Goal: Information Seeking & Learning: Learn about a topic

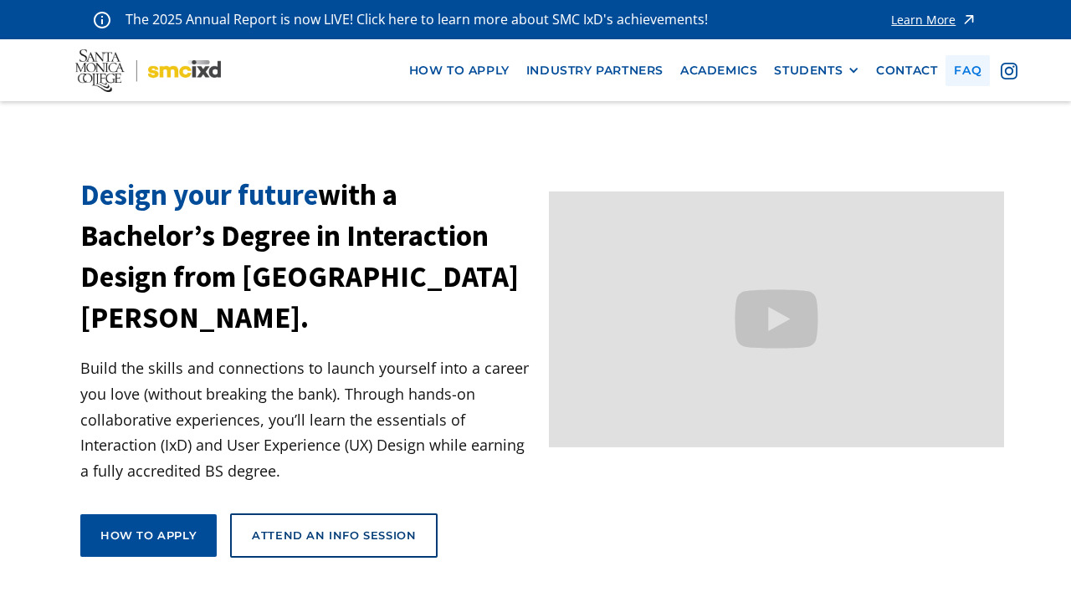
click at [963, 71] on link "faq" at bounding box center [967, 70] width 44 height 31
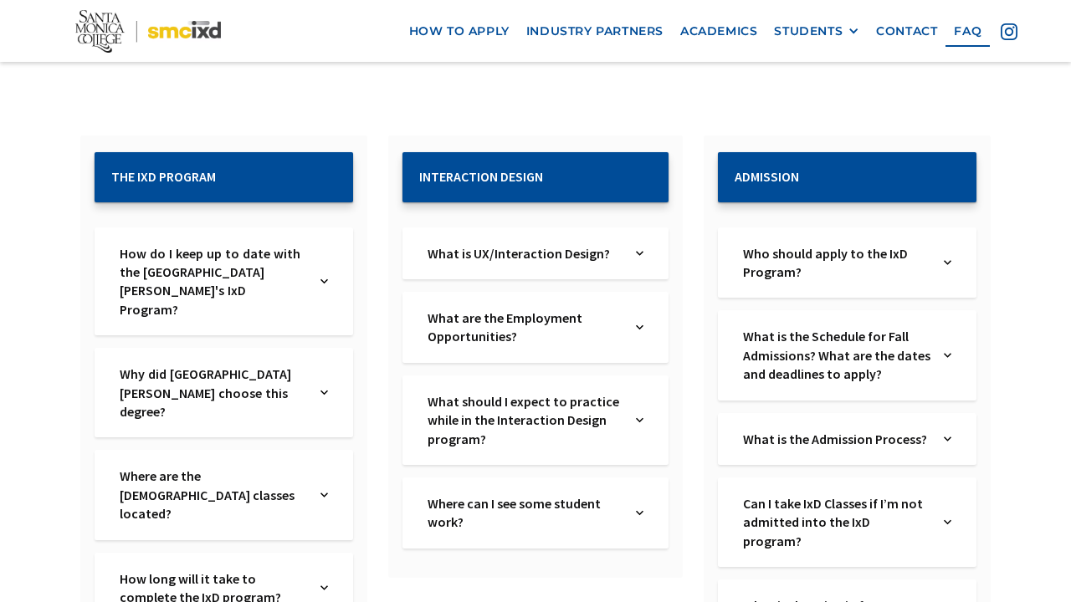
scroll to position [263, 0]
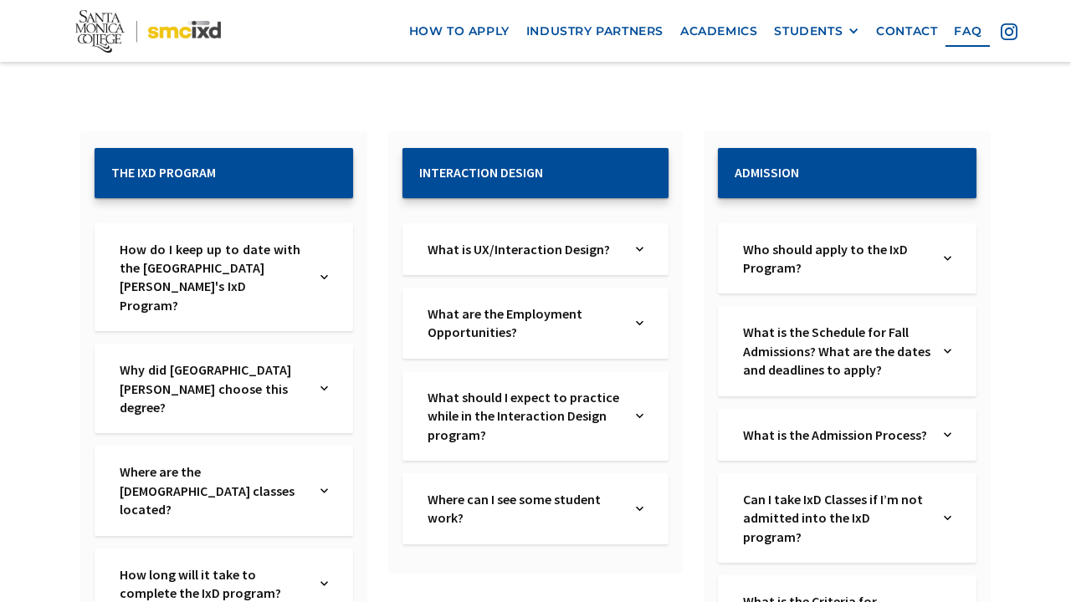
click at [945, 348] on img at bounding box center [948, 351] width 8 height 56
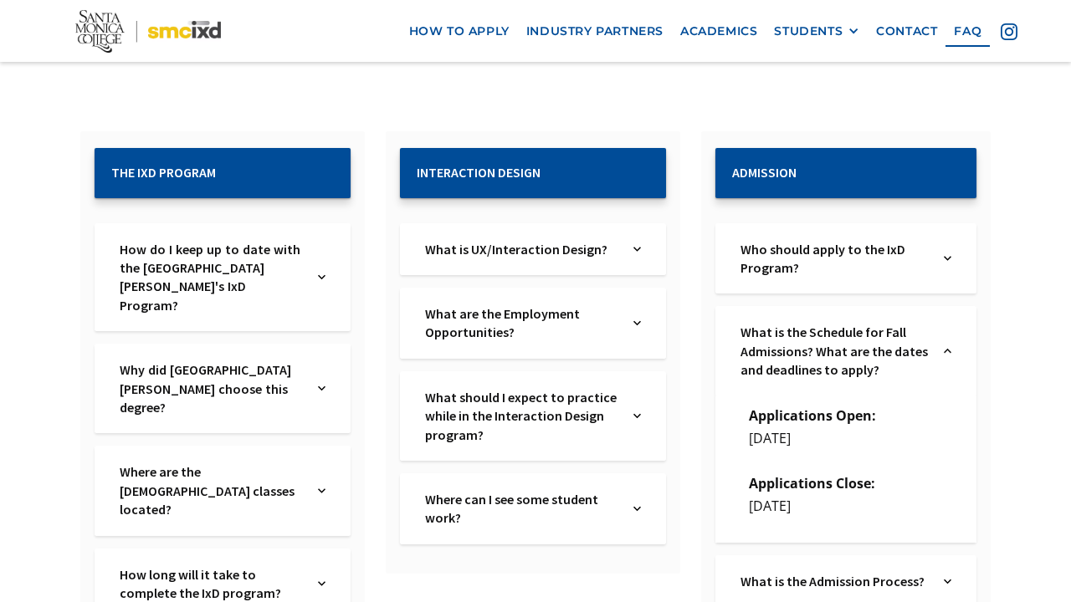
click at [945, 347] on img at bounding box center [948, 351] width 8 height 56
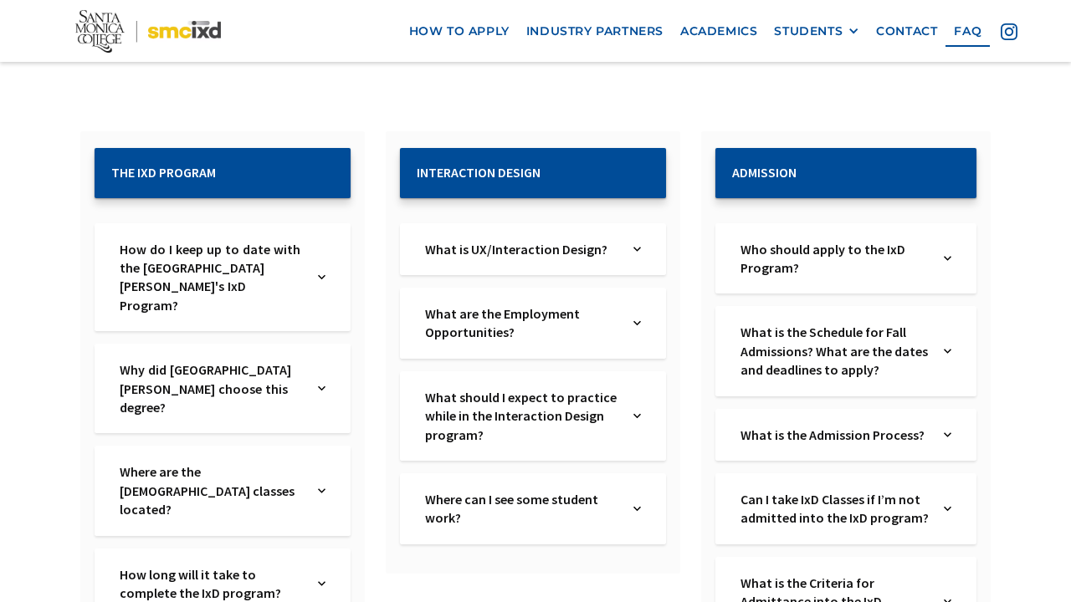
click at [957, 428] on div "What is the Admission Process? Text Link" at bounding box center [845, 435] width 261 height 52
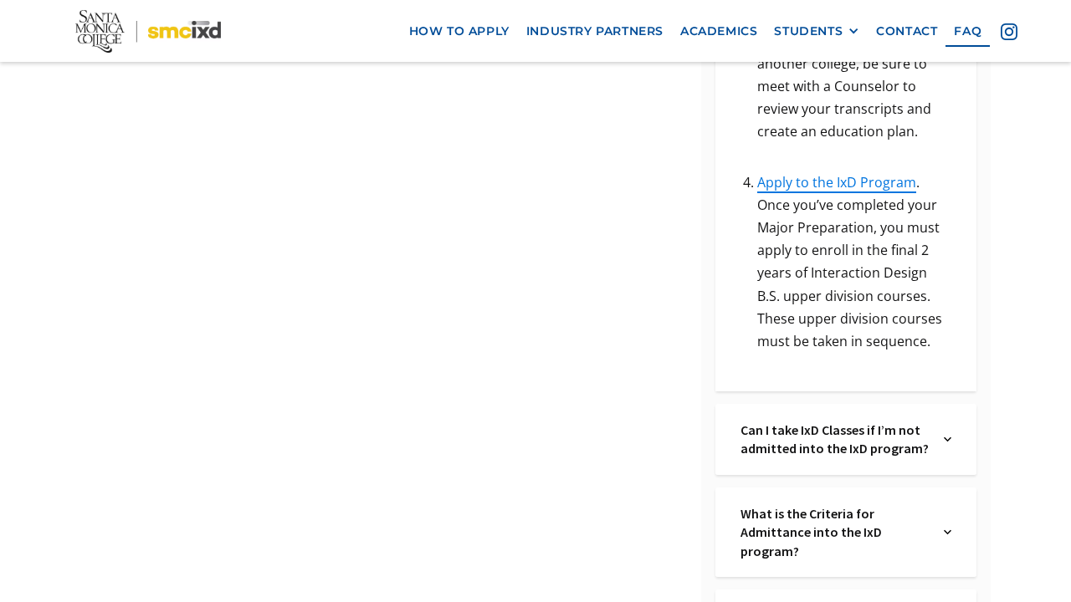
scroll to position [1297, 0]
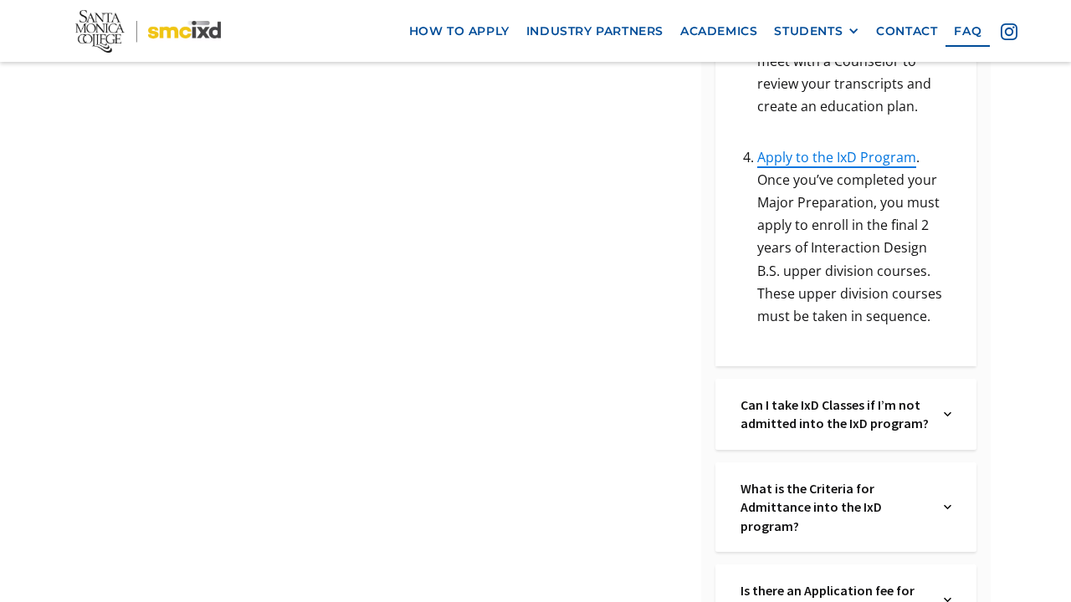
click at [935, 413] on div "Can I take IxD Classes if I’m not admitted into the IxD program? Text Link" at bounding box center [845, 414] width 261 height 71
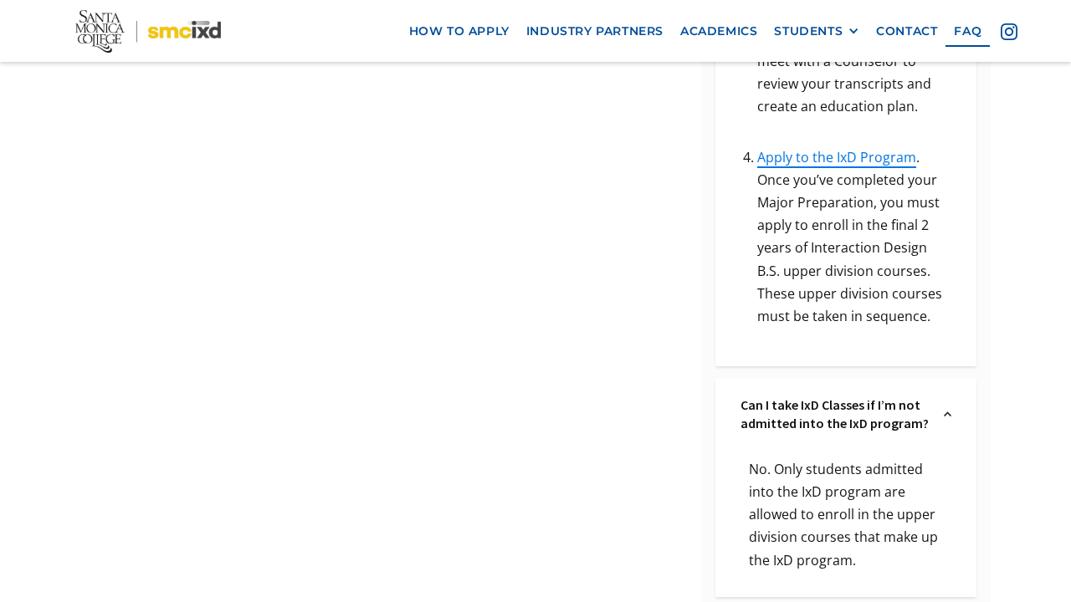
click at [935, 413] on div "Can I take IxD Classes if I’m not admitted into the IxD program? Text Link" at bounding box center [845, 414] width 261 height 71
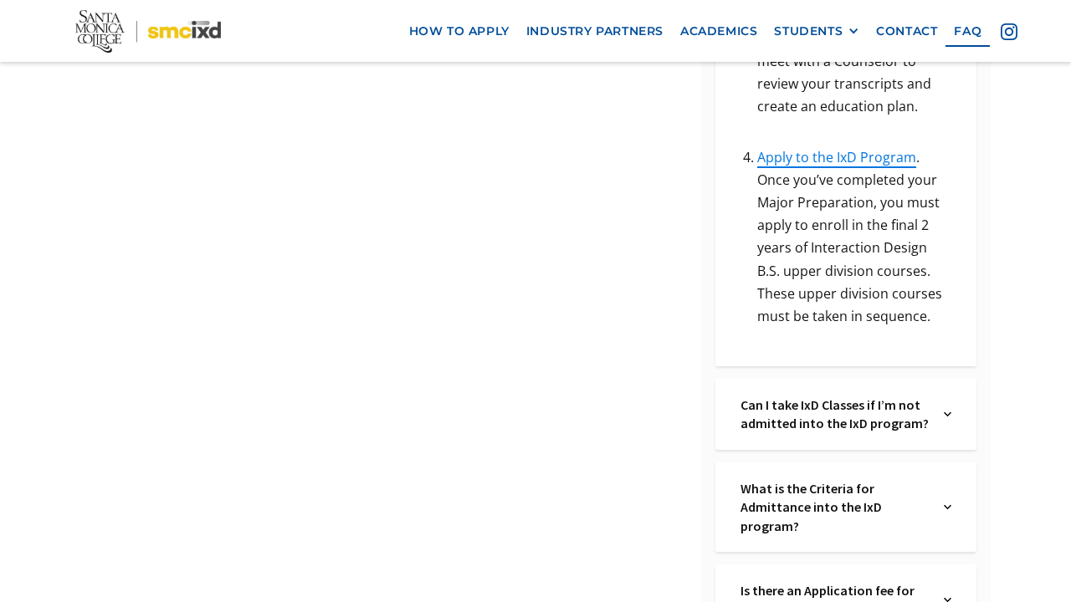
click at [931, 498] on div "What is the Criteria for Admittance into the IxD program? Text Link" at bounding box center [845, 508] width 261 height 90
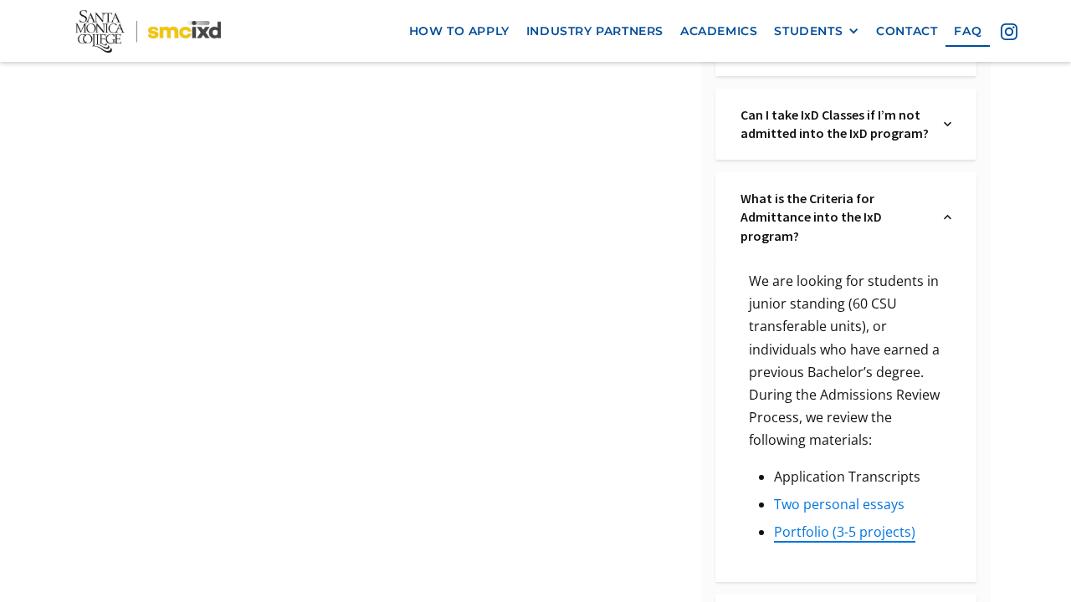
scroll to position [1596, 0]
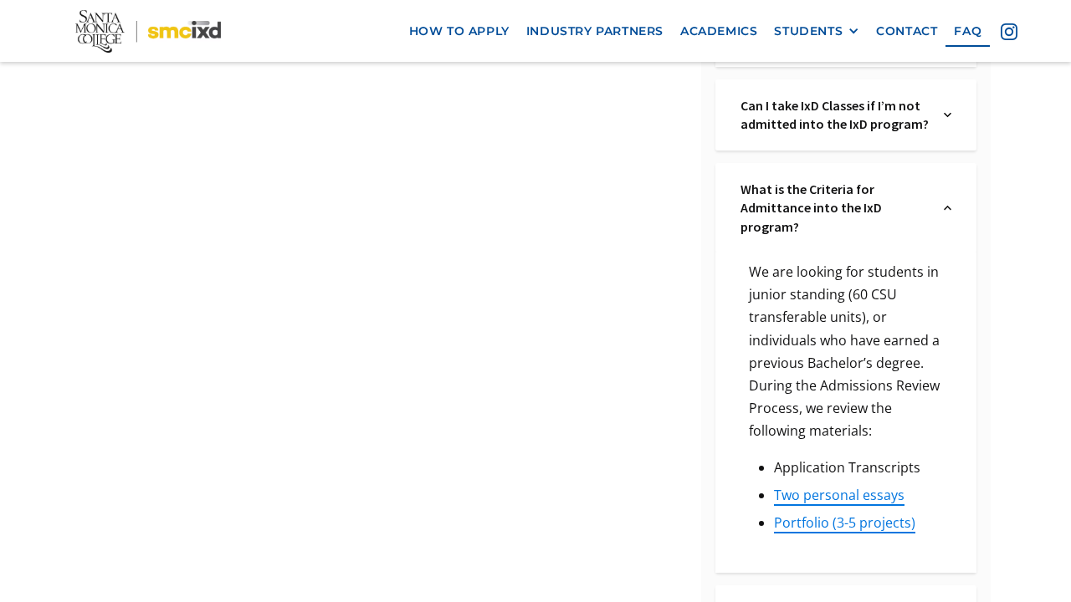
click at [937, 205] on div "What is the Criteria for Admittance into the IxD program? Text Link" at bounding box center [845, 208] width 261 height 90
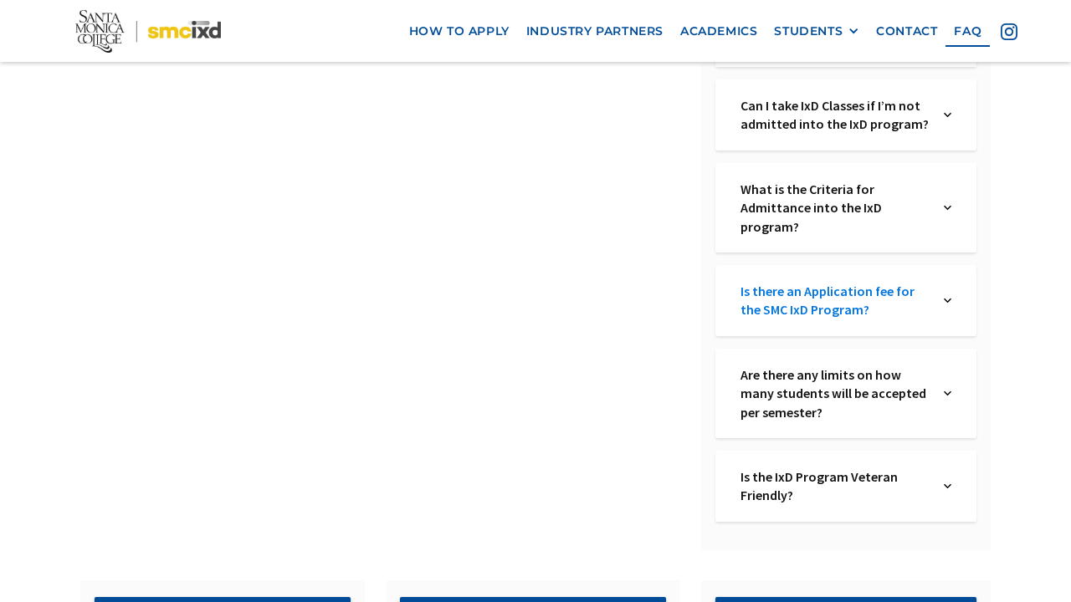
click at [911, 307] on link "Is there an Application fee for the SMC IxD Program?" at bounding box center [835, 301] width 190 height 38
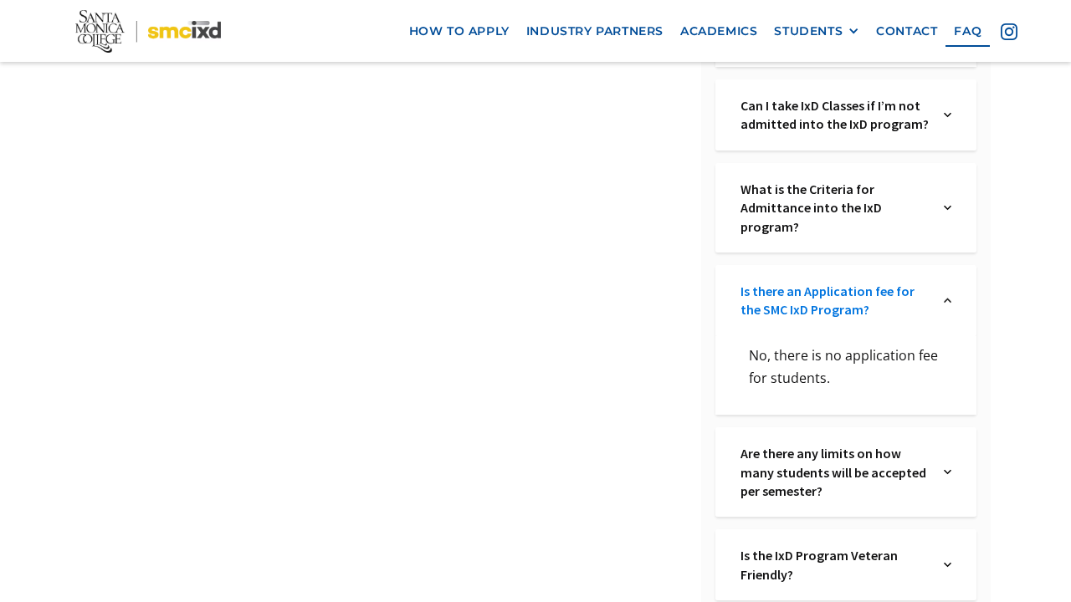
click at [911, 307] on link "Is there an Application fee for the SMC IxD Program?" at bounding box center [835, 301] width 190 height 38
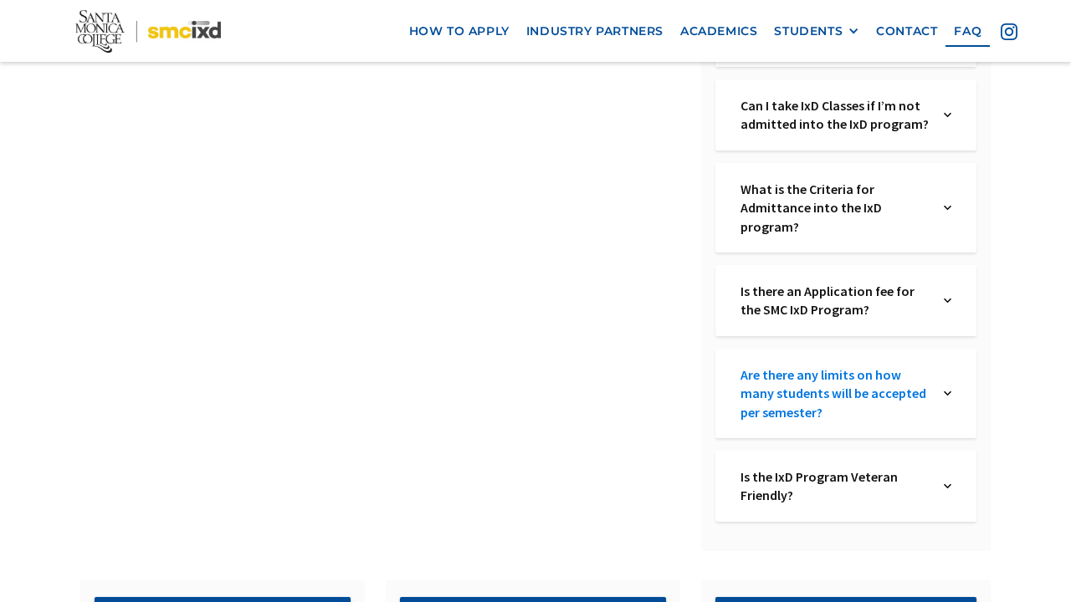
click at [922, 366] on link "Are there any limits on how many students will be accepted per semester?" at bounding box center [835, 394] width 190 height 56
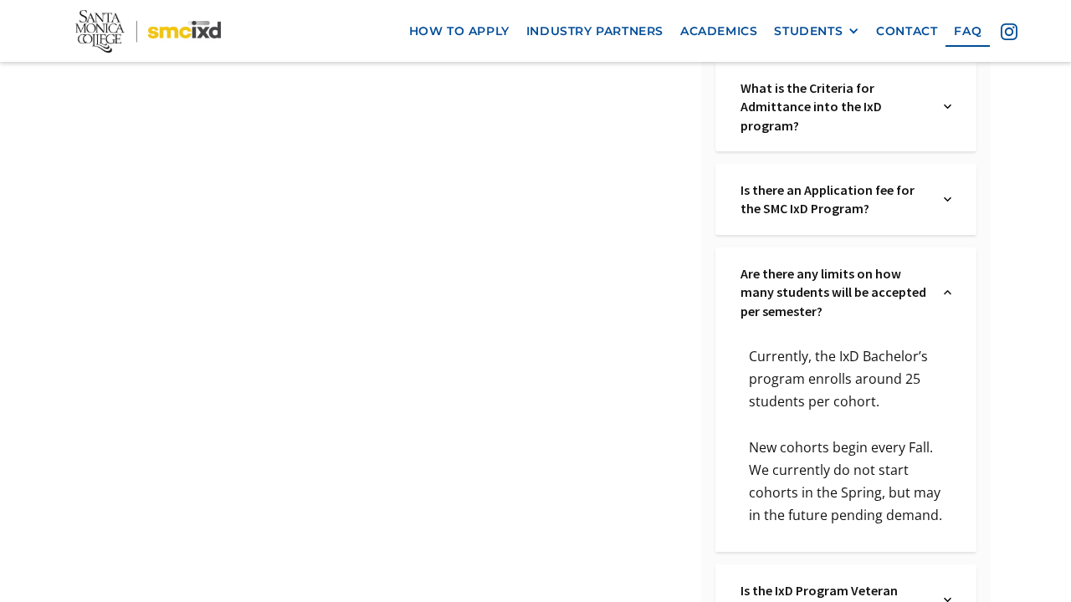
scroll to position [1699, 0]
click at [951, 283] on img at bounding box center [948, 292] width 8 height 56
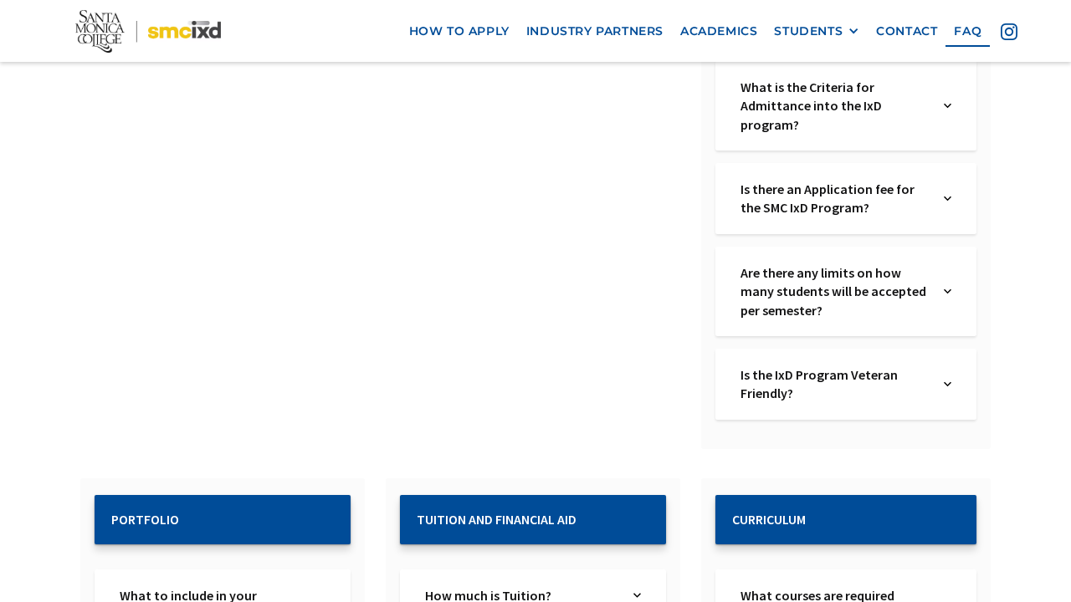
click at [947, 375] on img at bounding box center [948, 385] width 8 height 38
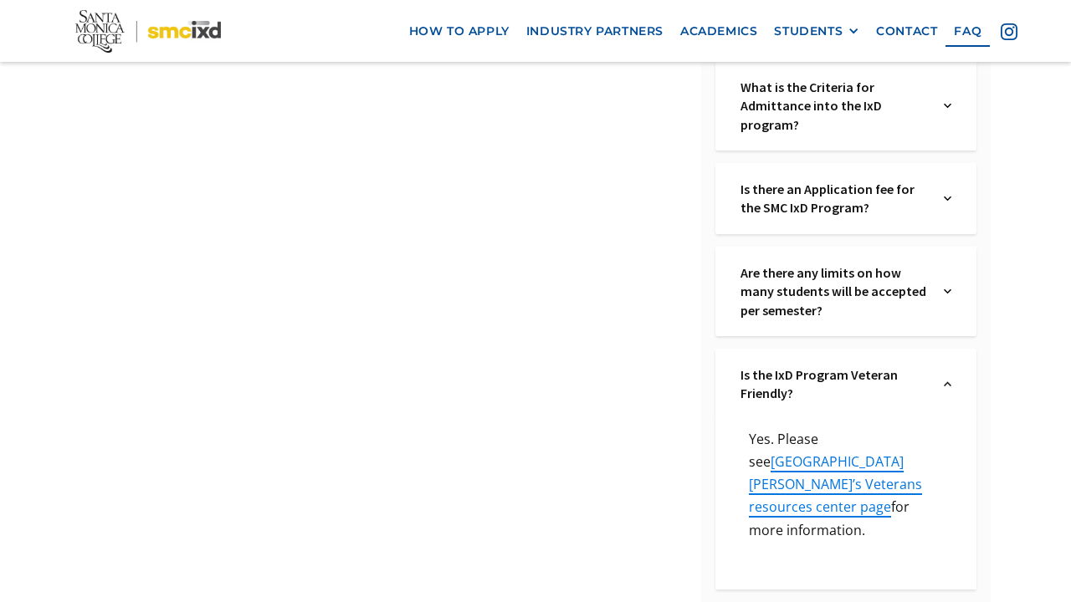
click at [947, 375] on img at bounding box center [948, 385] width 8 height 38
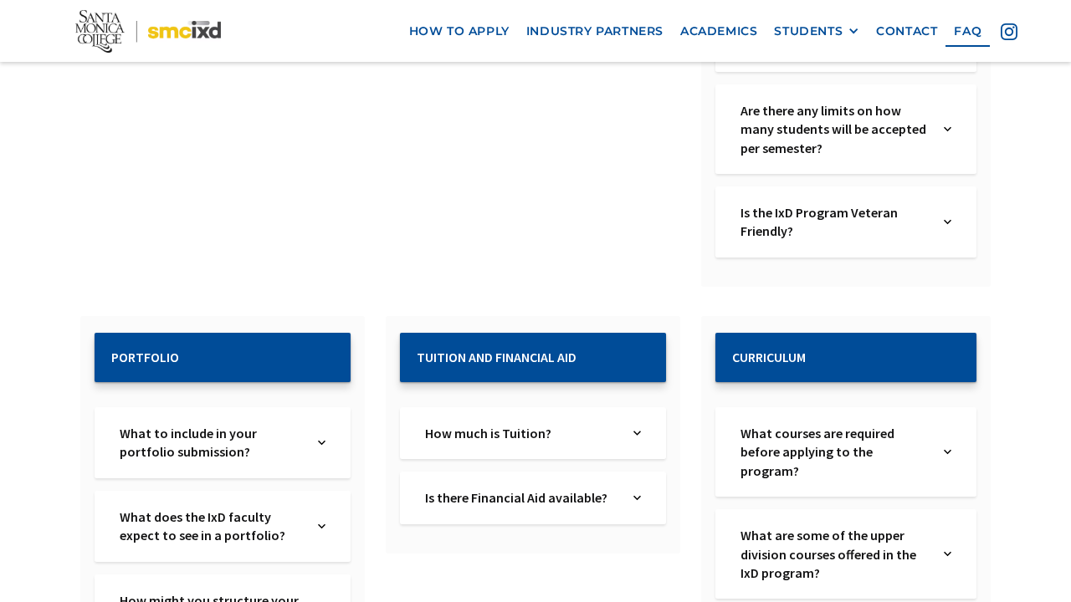
scroll to position [1863, 0]
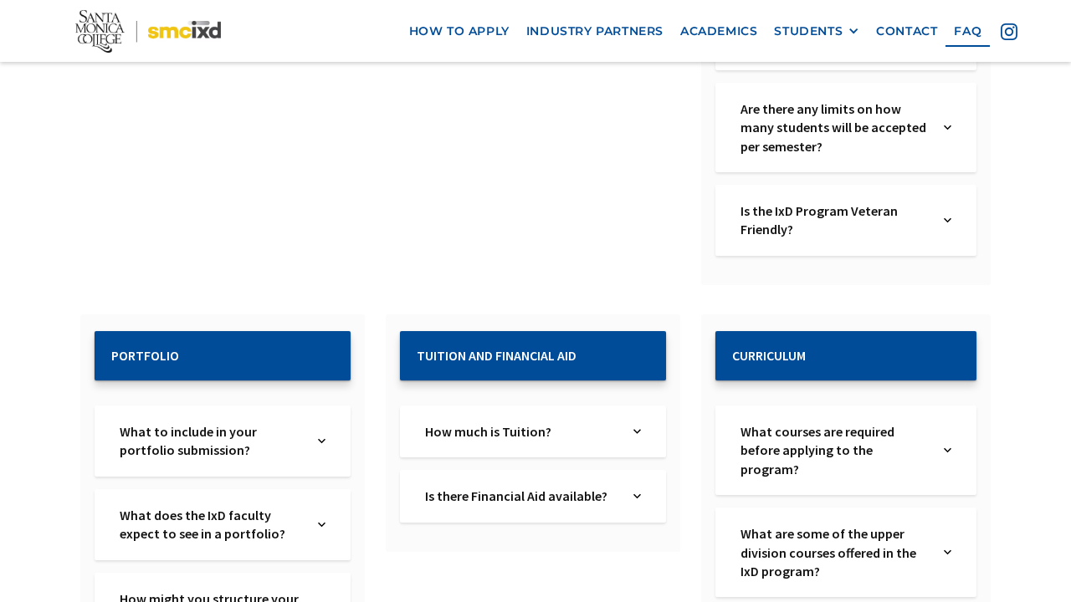
click at [945, 432] on img at bounding box center [948, 451] width 8 height 56
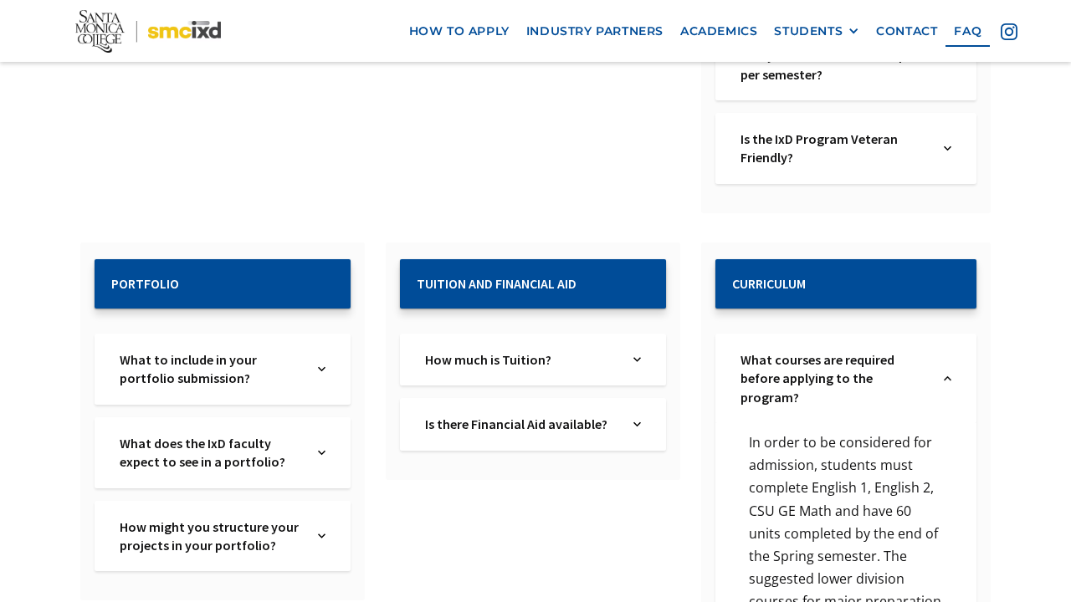
scroll to position [1920, 0]
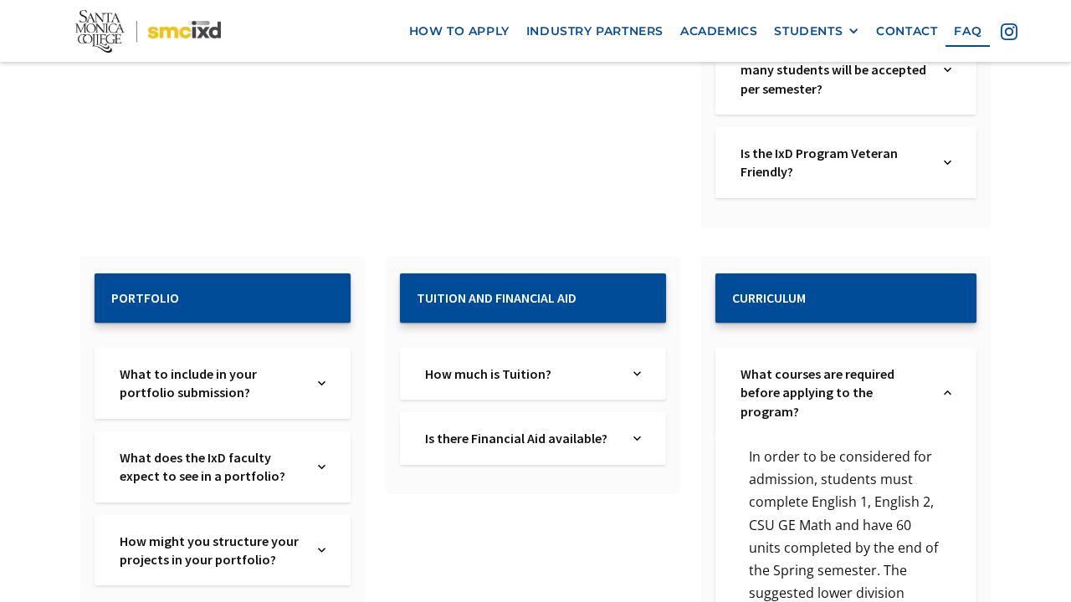
click at [945, 374] on img at bounding box center [948, 393] width 8 height 56
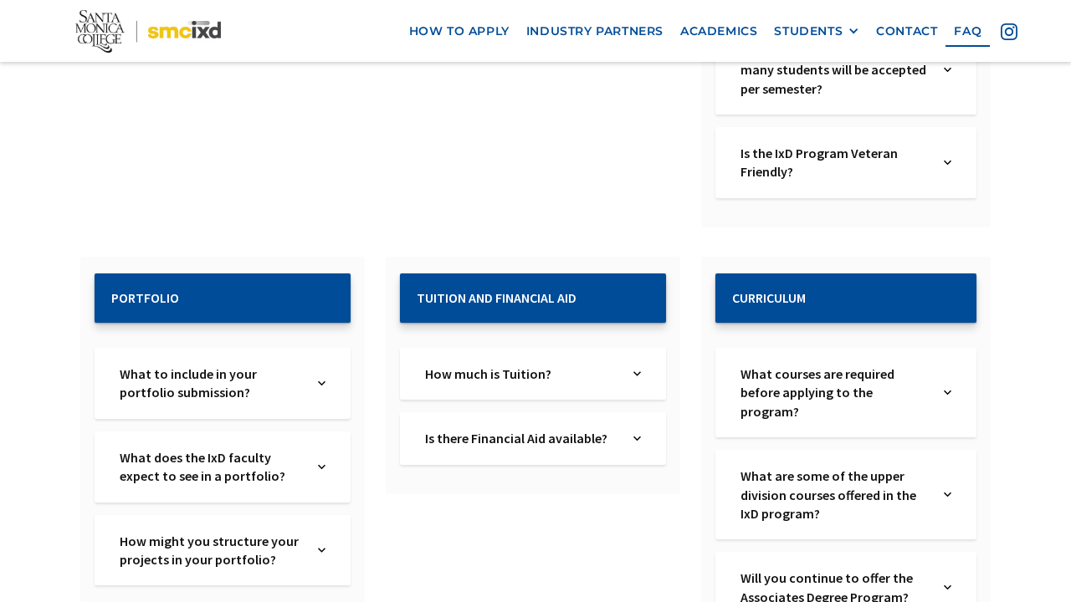
click at [636, 373] on div "How much is Tuition? Text Link" at bounding box center [533, 374] width 266 height 52
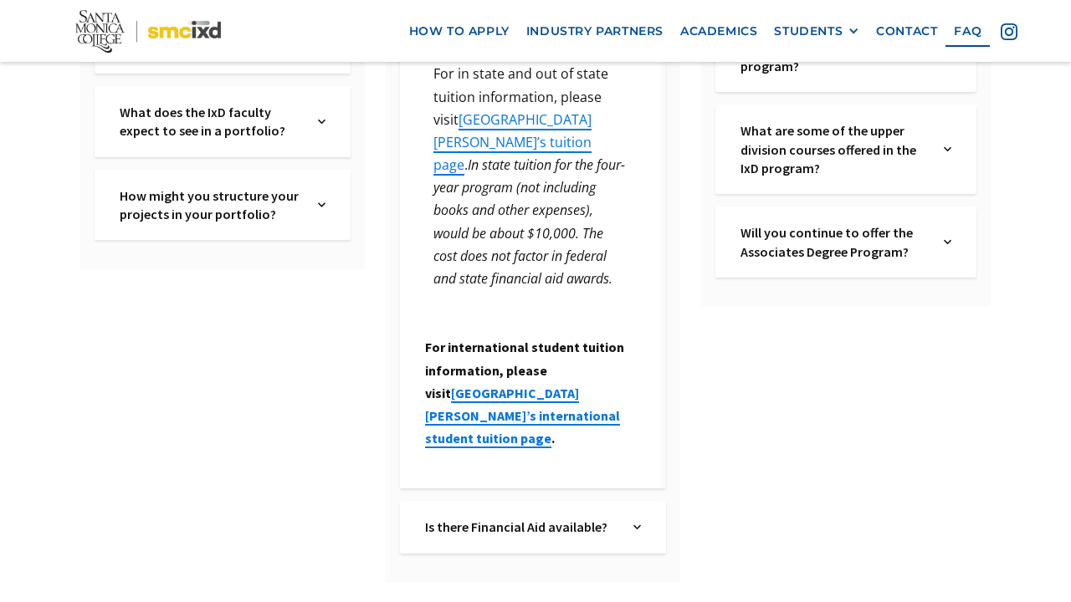
scroll to position [2267, 0]
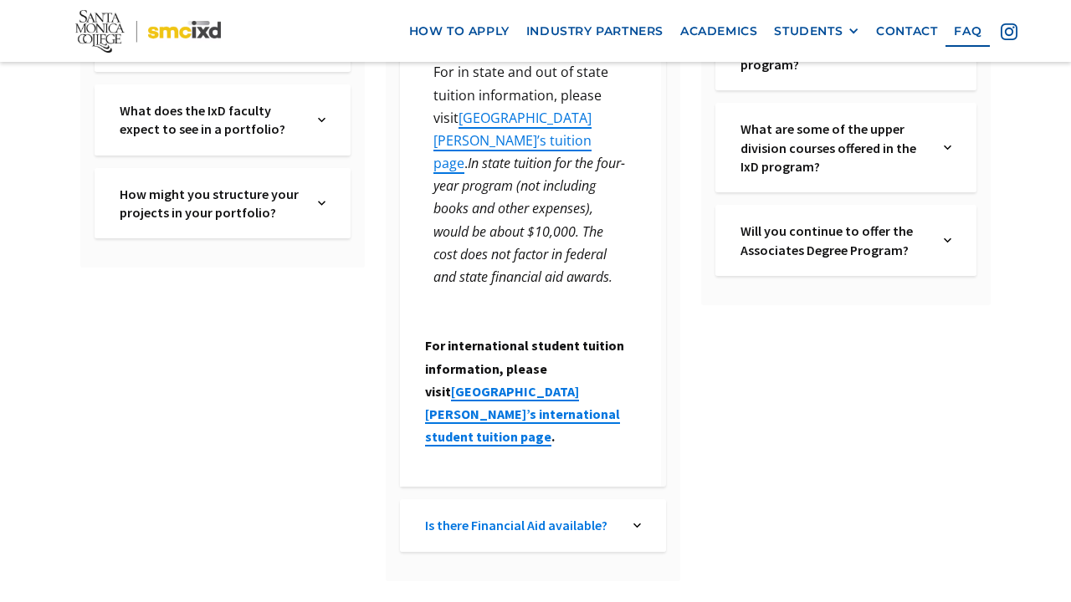
click at [615, 516] on link "Is there Financial Aid available?" at bounding box center [522, 525] width 194 height 18
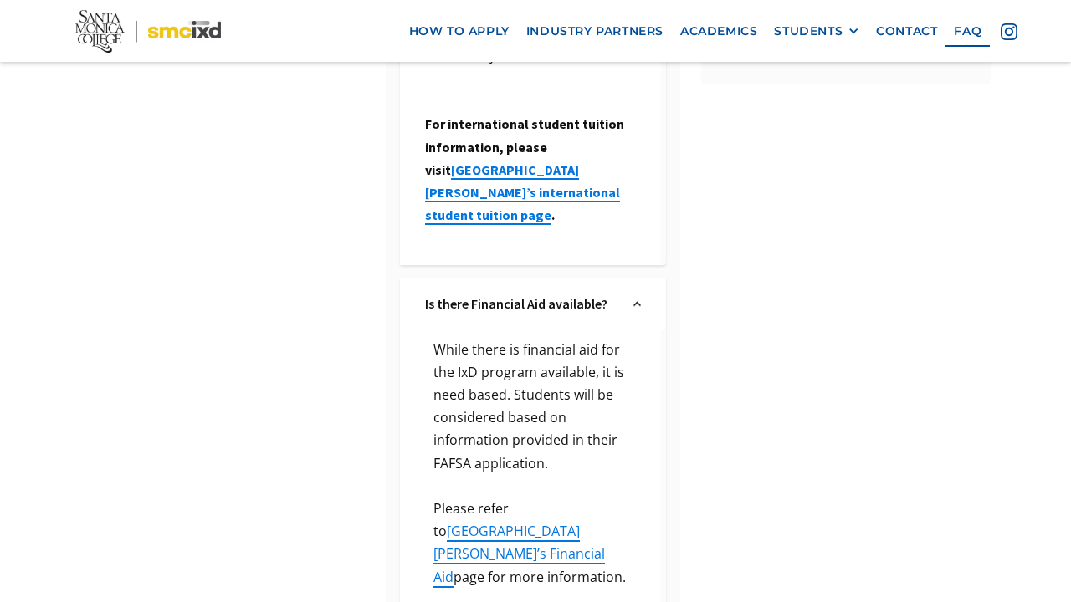
scroll to position [2493, 0]
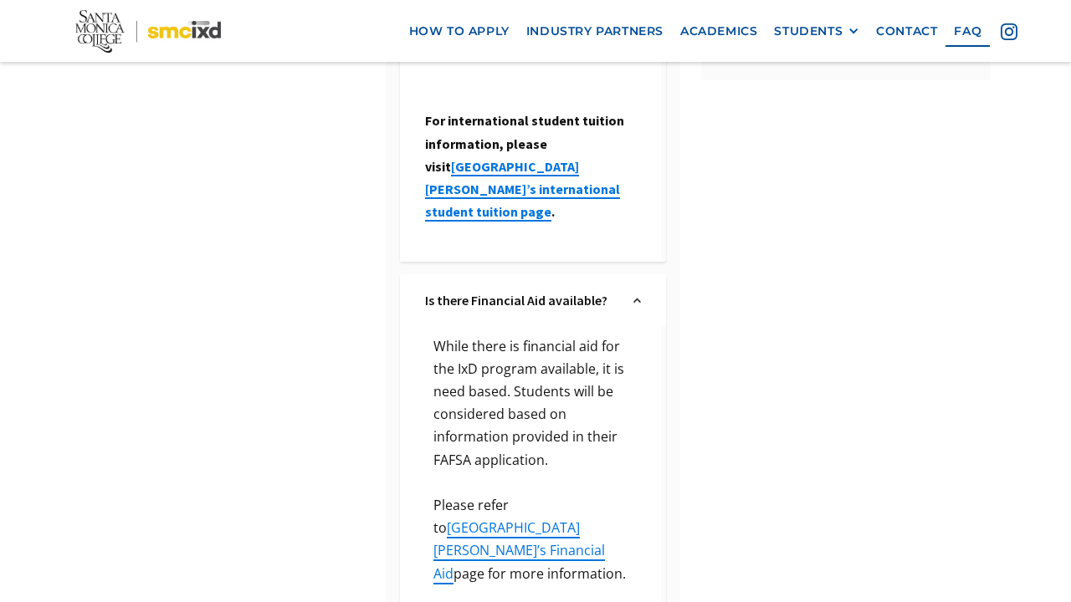
click at [638, 291] on img at bounding box center [637, 300] width 8 height 18
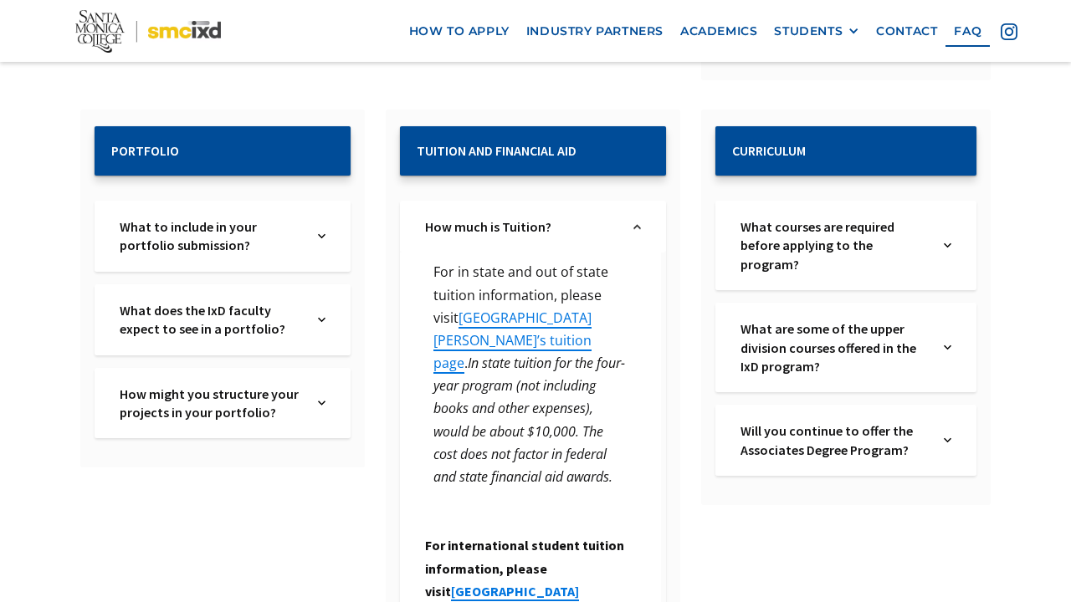
scroll to position [2029, 0]
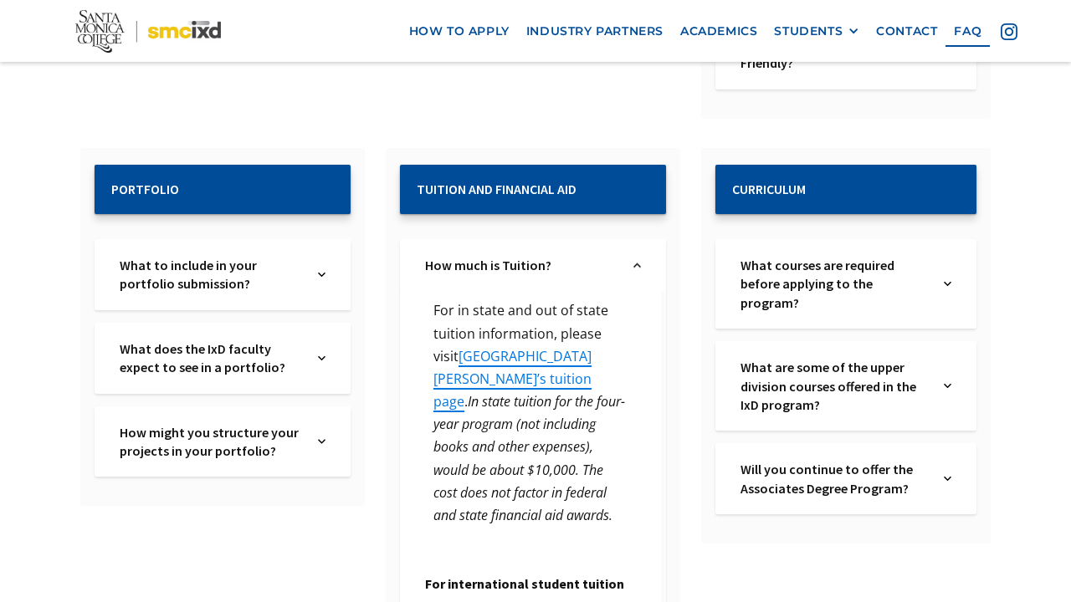
click at [323, 429] on img at bounding box center [322, 442] width 8 height 38
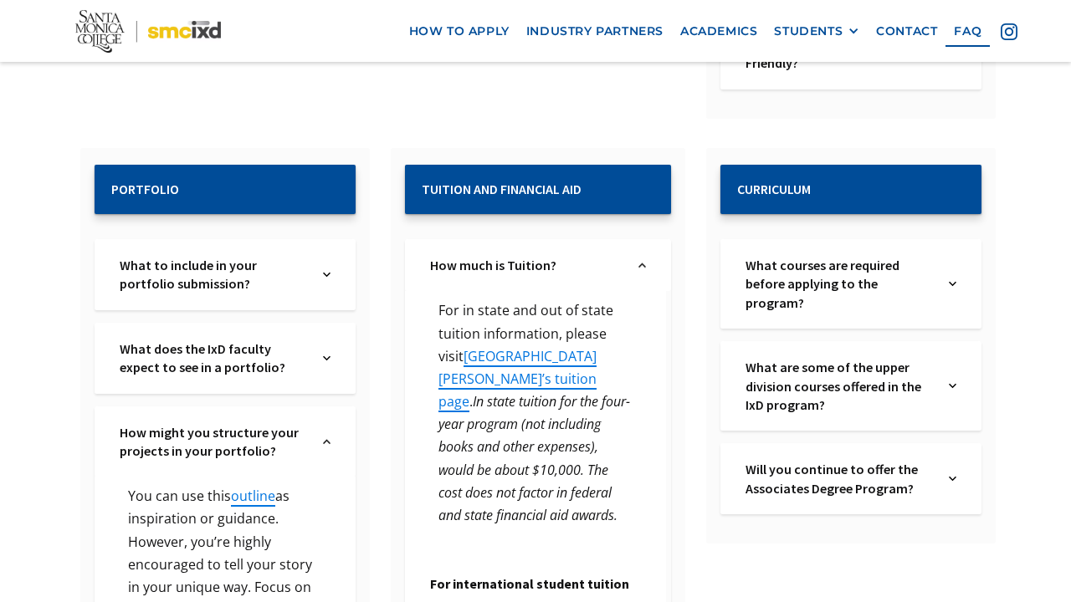
click at [323, 429] on div "How might you structure your projects in your portfolio? Text Link" at bounding box center [225, 442] width 261 height 71
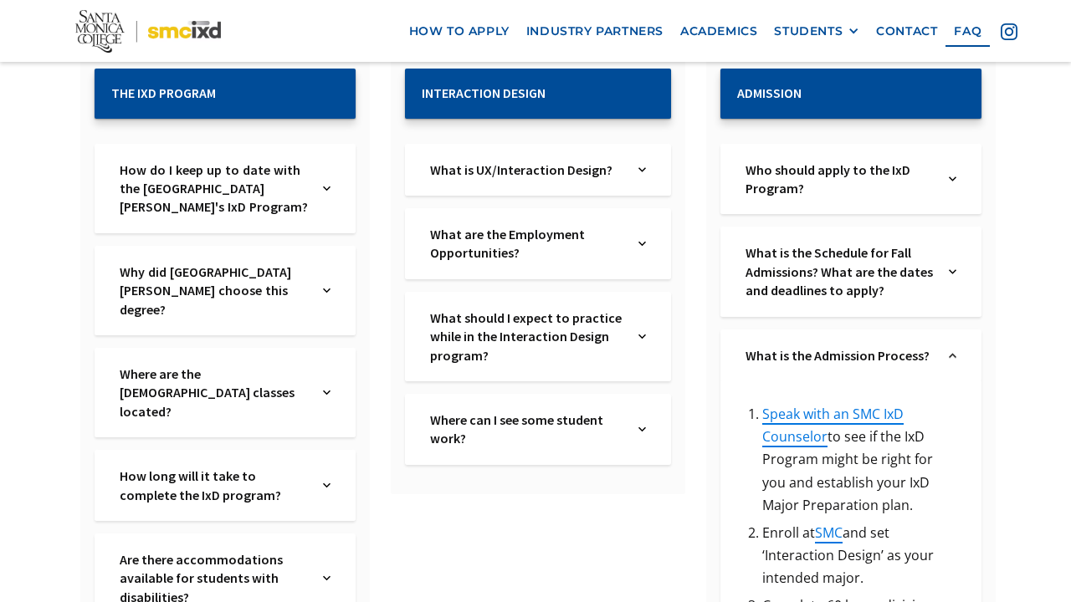
scroll to position [270, 0]
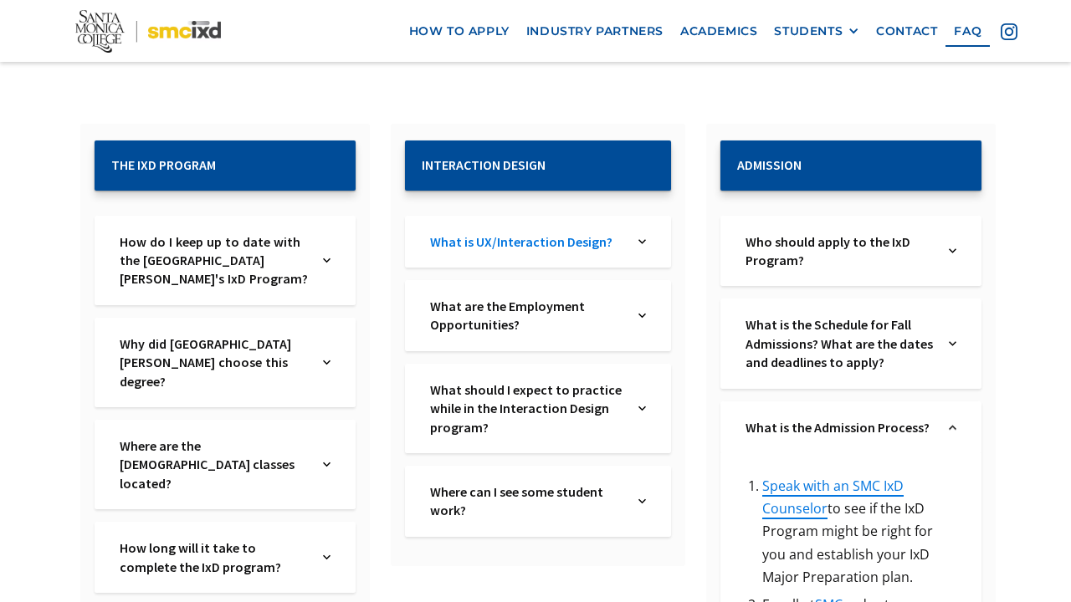
click at [582, 249] on link "What is UX/Interaction Design?" at bounding box center [527, 242] width 194 height 18
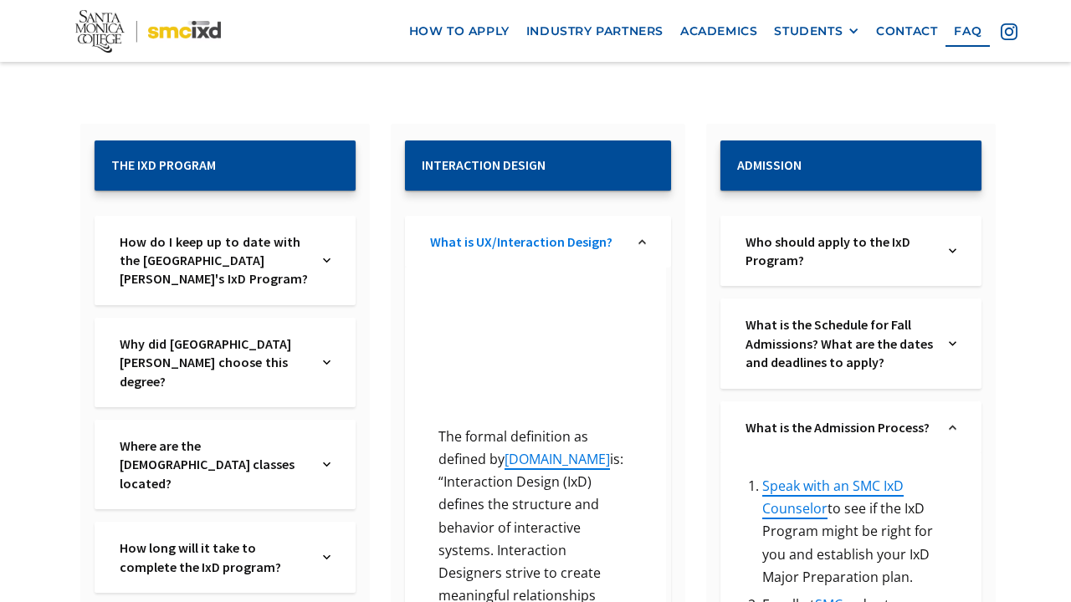
click at [582, 250] on link "What is UX/Interaction Design?" at bounding box center [527, 242] width 194 height 18
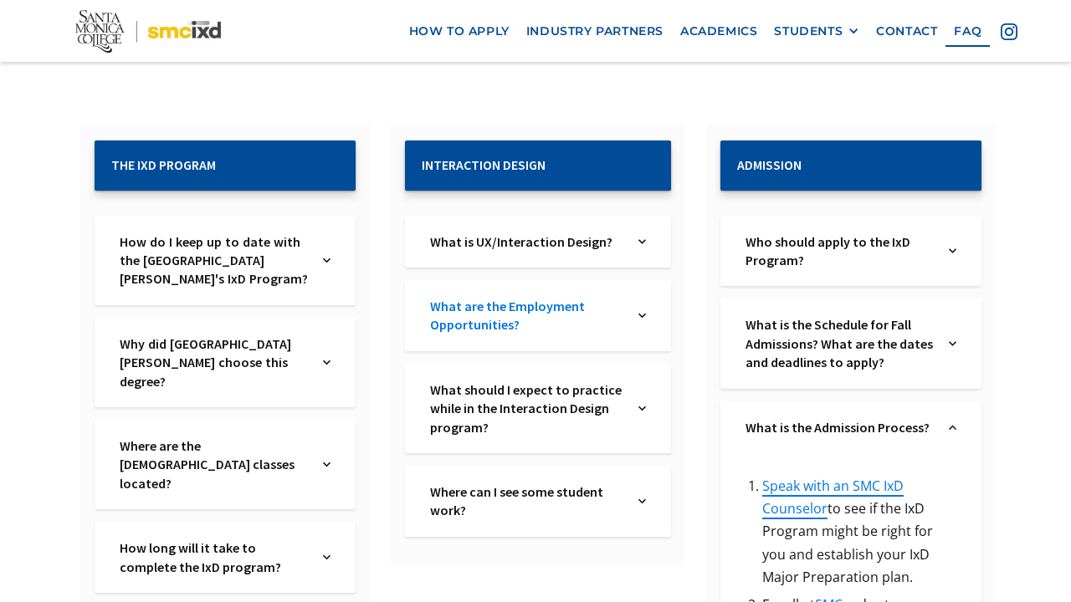
click at [583, 330] on link "What are the Employment Opportunities?" at bounding box center [527, 316] width 194 height 38
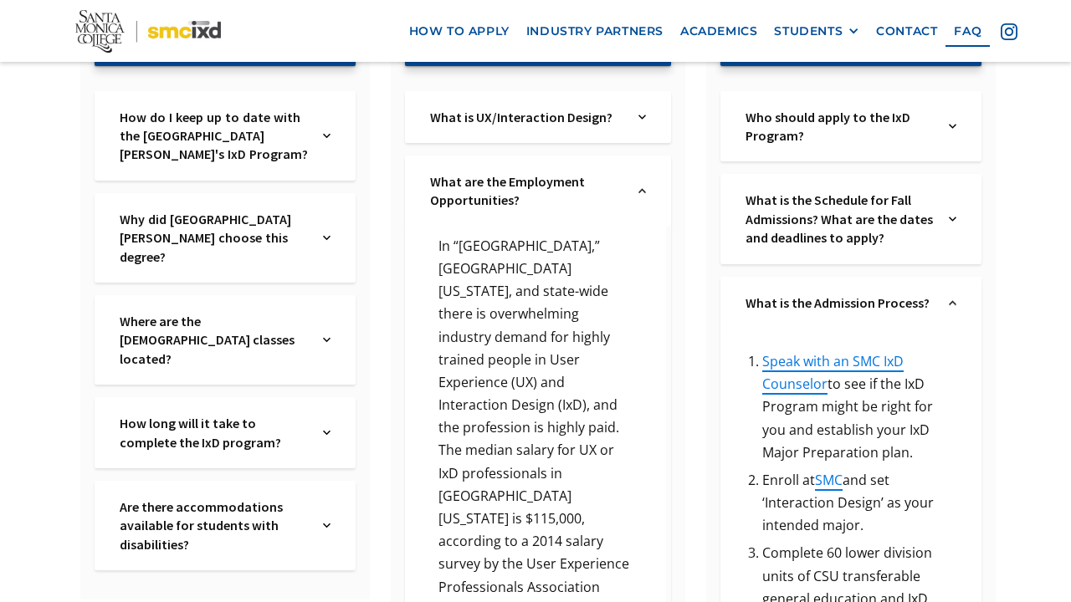
scroll to position [374, 0]
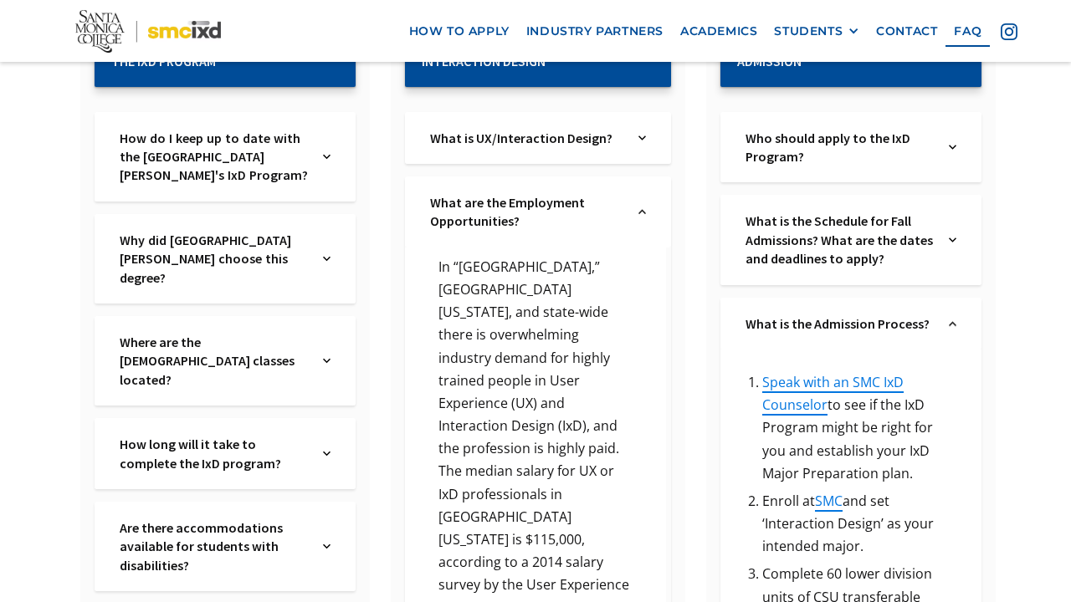
click at [633, 208] on div "What are the Employment Opportunities? Text Link" at bounding box center [538, 212] width 266 height 71
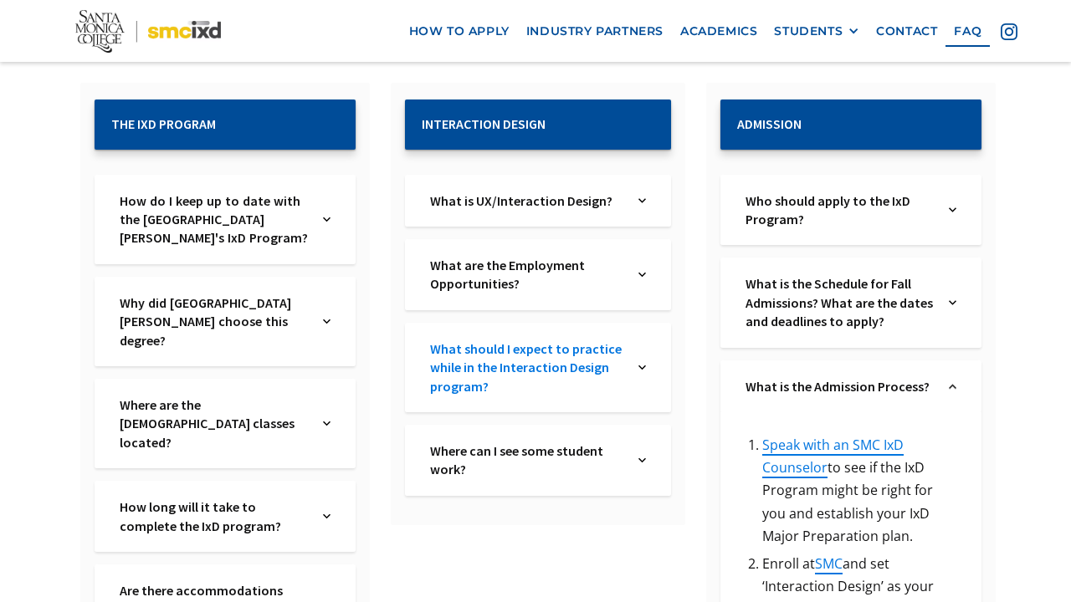
scroll to position [310, 0]
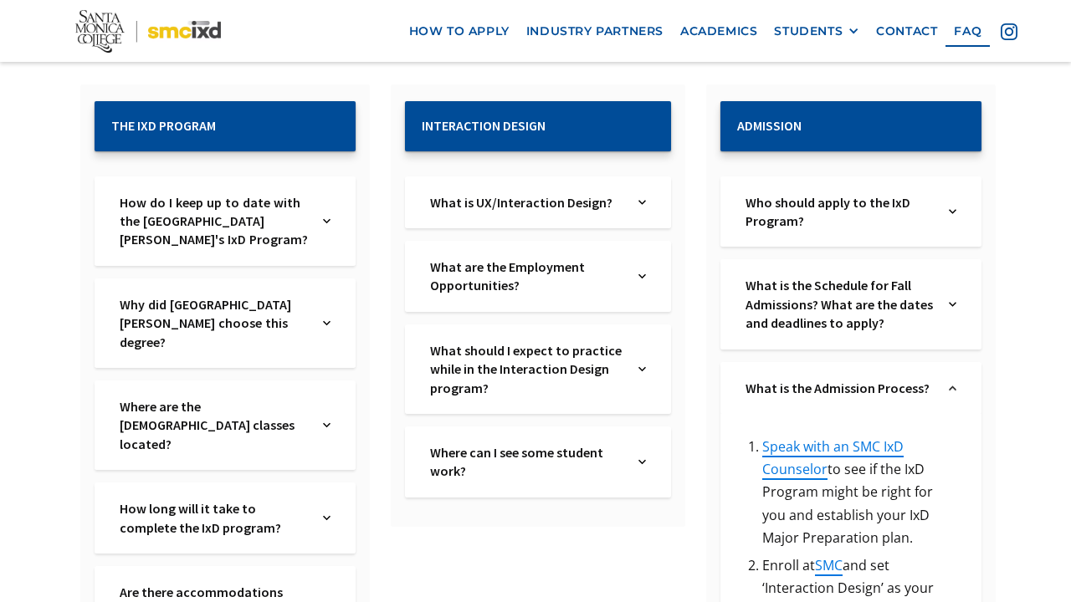
click at [334, 300] on div "Why did Santa Monica College choose this degree? Text Link" at bounding box center [225, 324] width 261 height 90
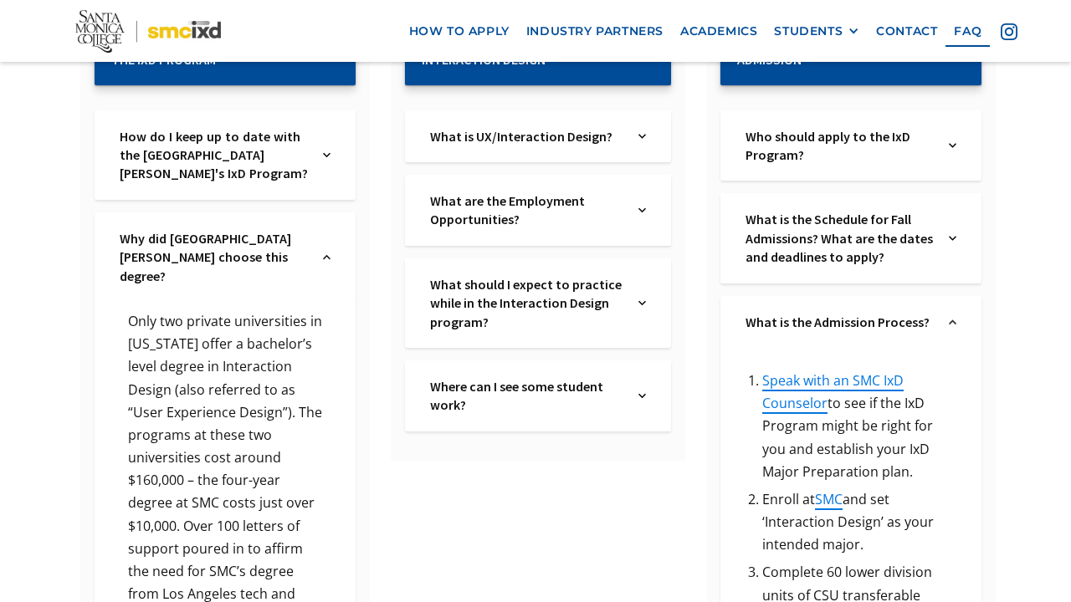
scroll to position [381, 0]
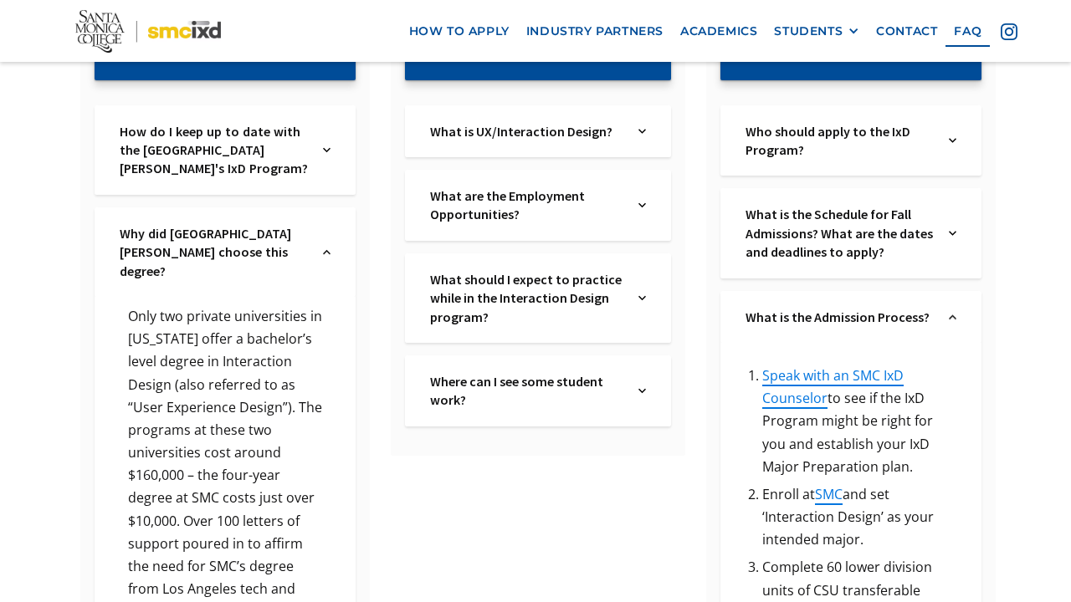
click at [327, 246] on img at bounding box center [327, 252] width 8 height 56
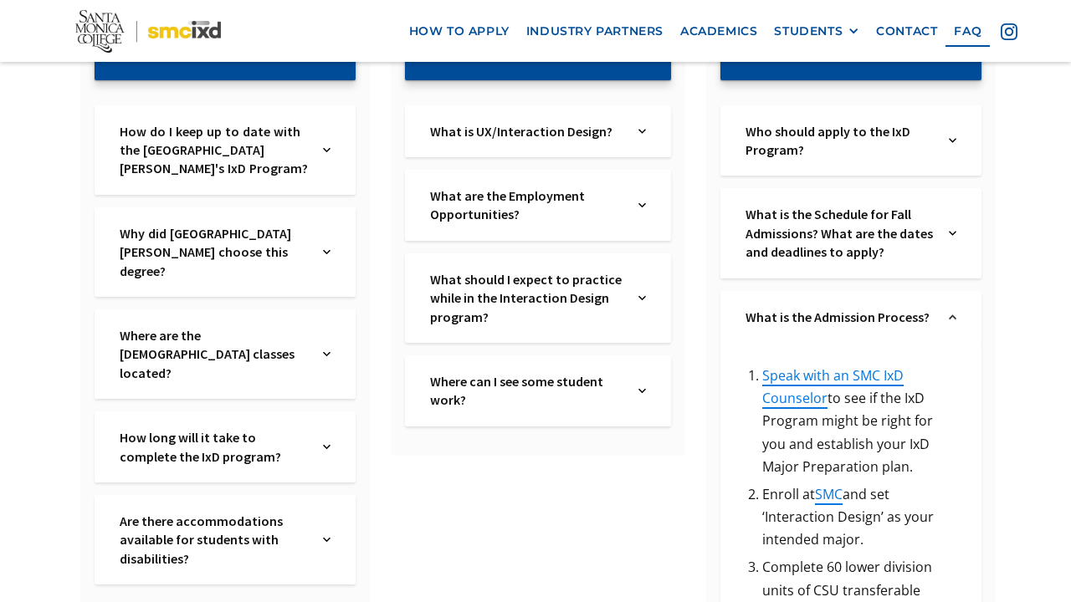
click at [327, 246] on img at bounding box center [327, 252] width 8 height 56
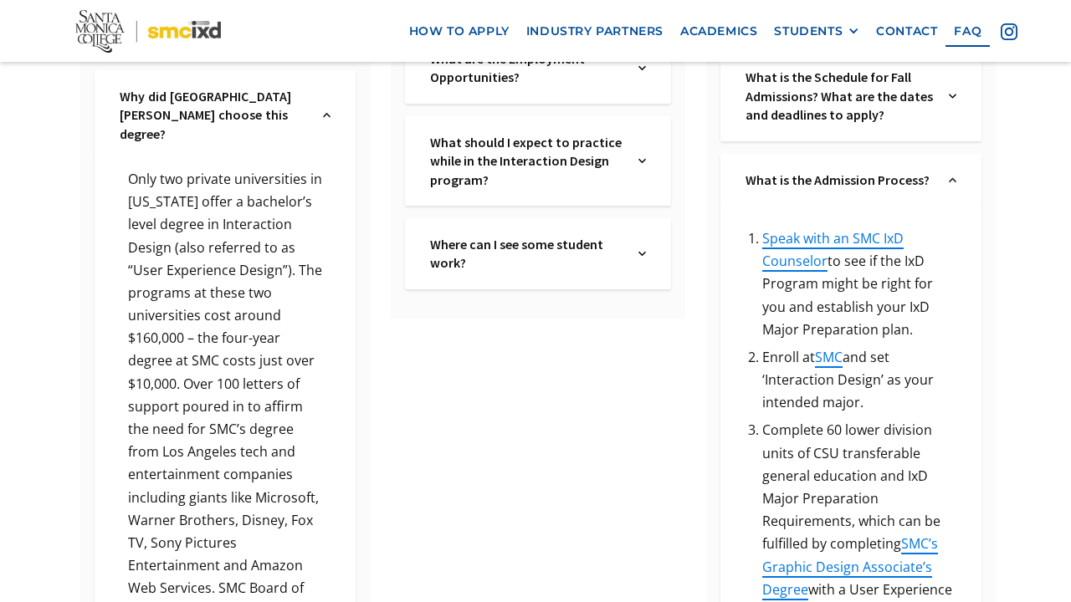
scroll to position [497, 0]
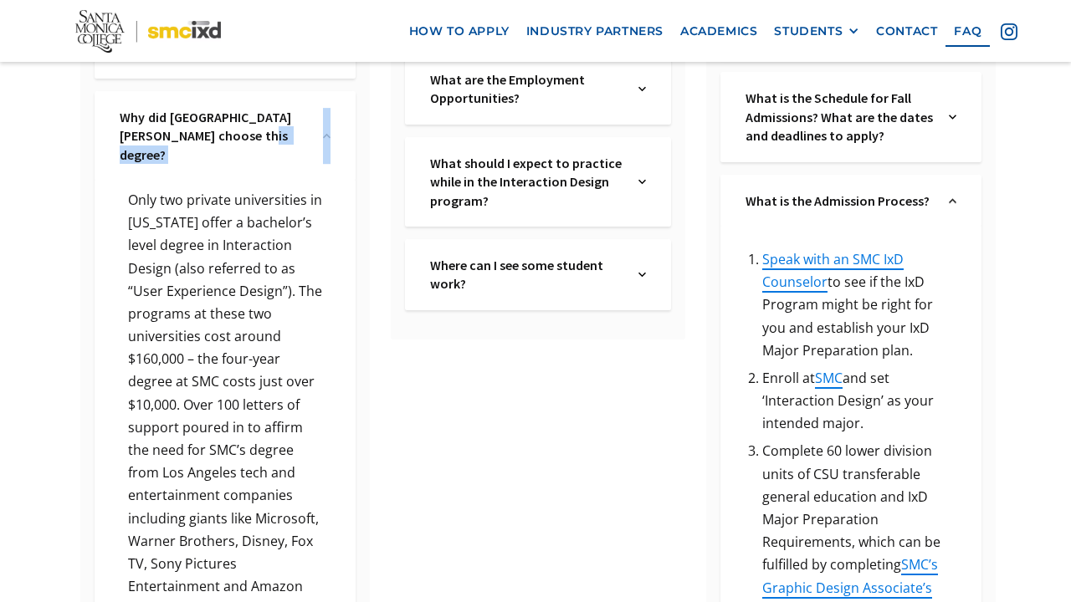
click at [324, 126] on div "Why did Santa Monica College choose this degree? Text Link" at bounding box center [225, 136] width 261 height 90
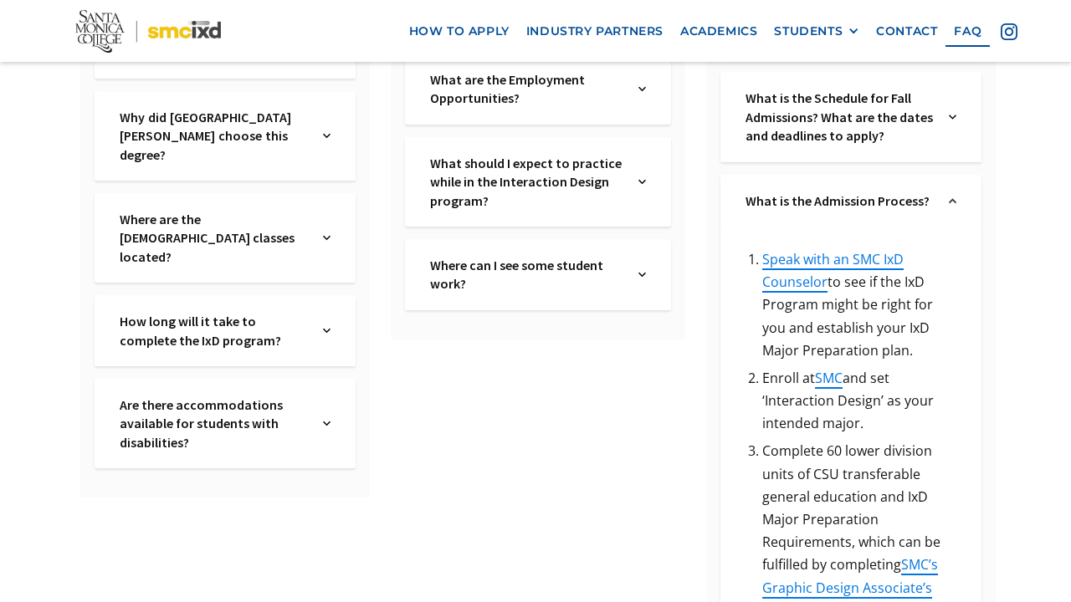
click at [317, 206] on div "Where are the IxD classes located? Text Link" at bounding box center [225, 238] width 261 height 90
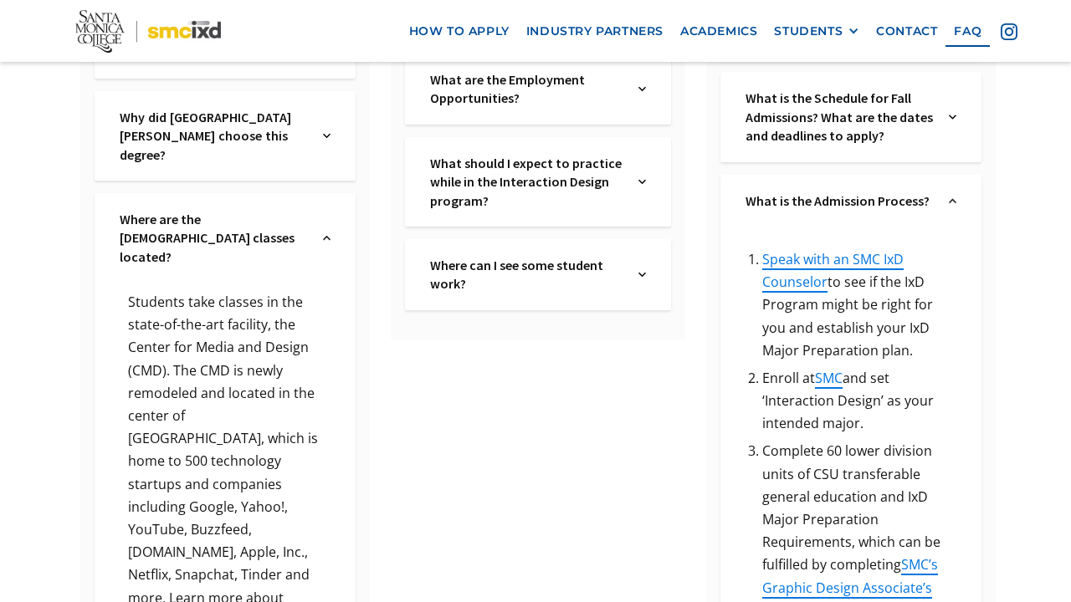
click at [317, 206] on div "Where are the IxD classes located? Text Link" at bounding box center [225, 238] width 261 height 90
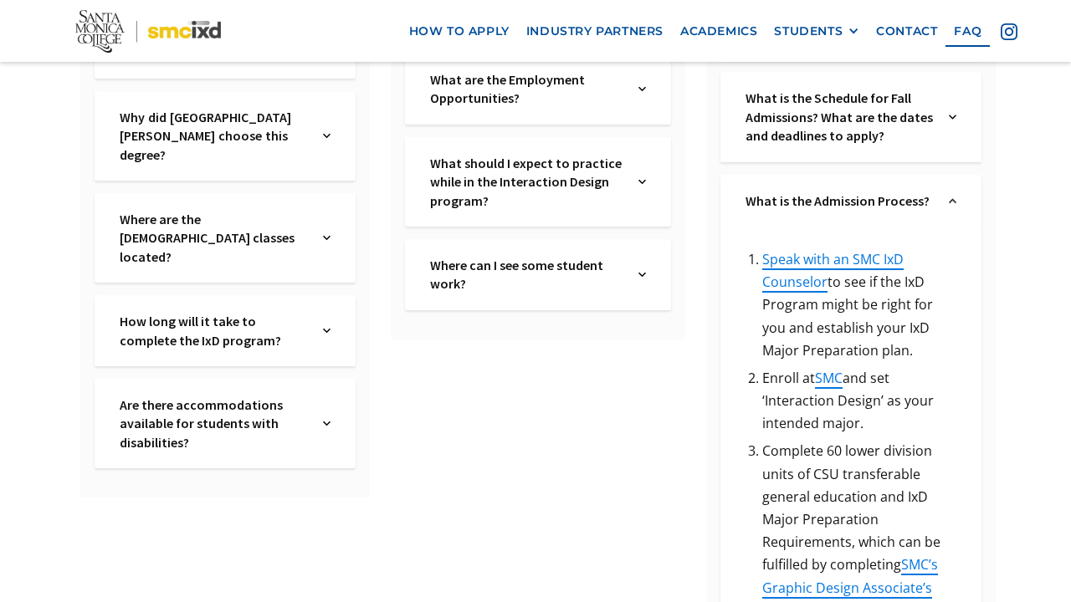
click at [329, 312] on img at bounding box center [327, 331] width 8 height 38
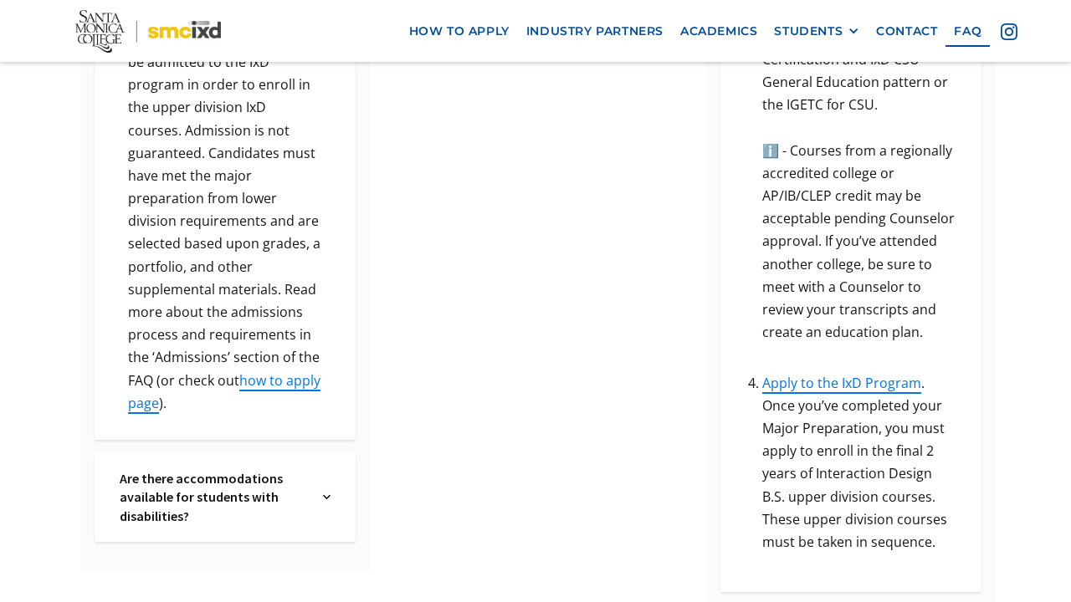
scroll to position [1073, 0]
click at [319, 451] on div "Are there accommodations available for students with disabilities? Text Link" at bounding box center [225, 496] width 261 height 90
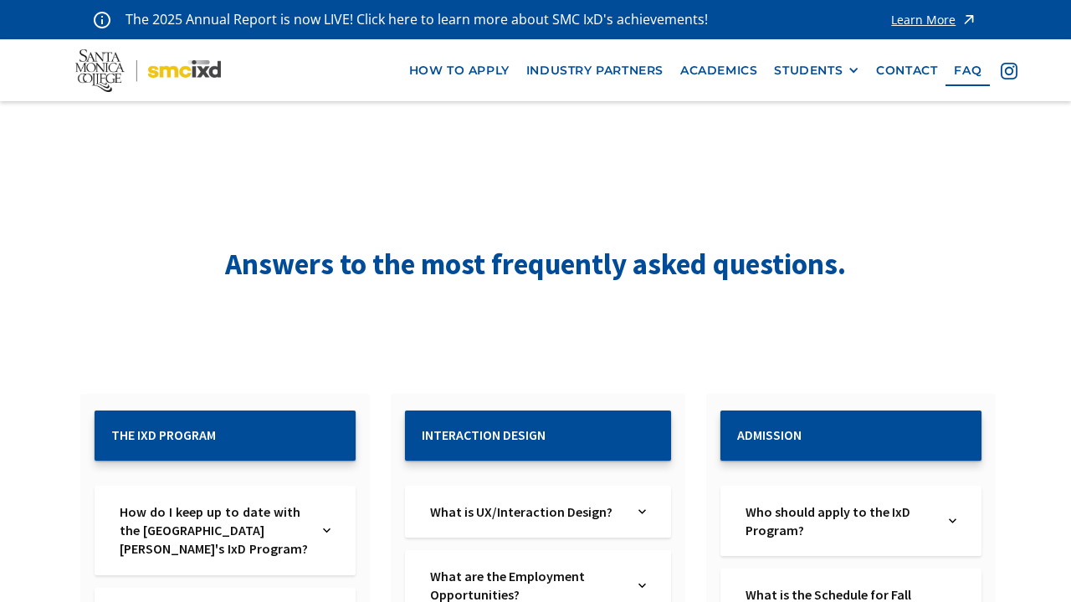
scroll to position [0, 0]
drag, startPoint x: 960, startPoint y: 9, endPoint x: 476, endPoint y: 196, distance: 518.4
click at [476, 196] on header "Answers to the most frequently asked questions." at bounding box center [535, 239] width 669 height 91
